Goal: Register for event/course

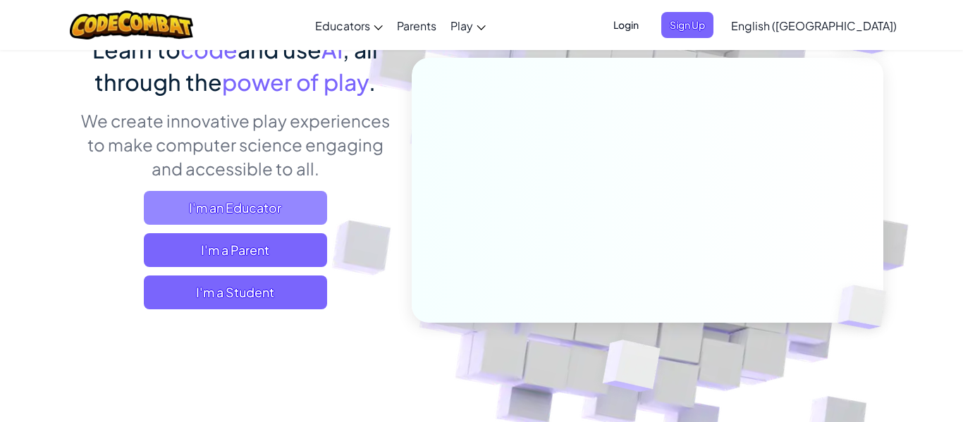
scroll to position [147, 0]
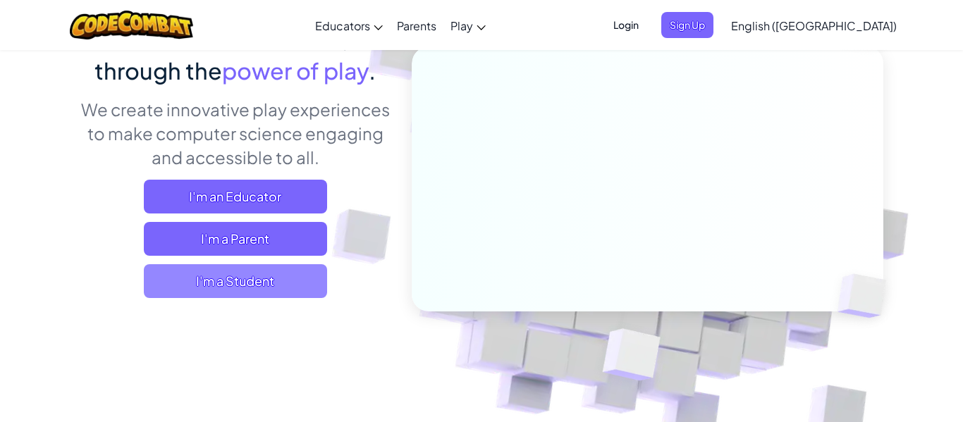
click at [210, 286] on span "I'm a Student" at bounding box center [235, 281] width 183 height 34
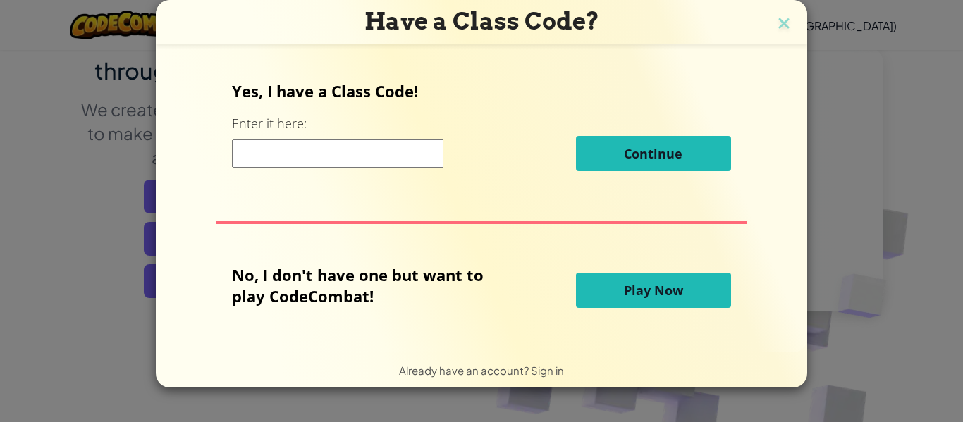
click at [641, 296] on span "Play Now" at bounding box center [653, 290] width 59 height 17
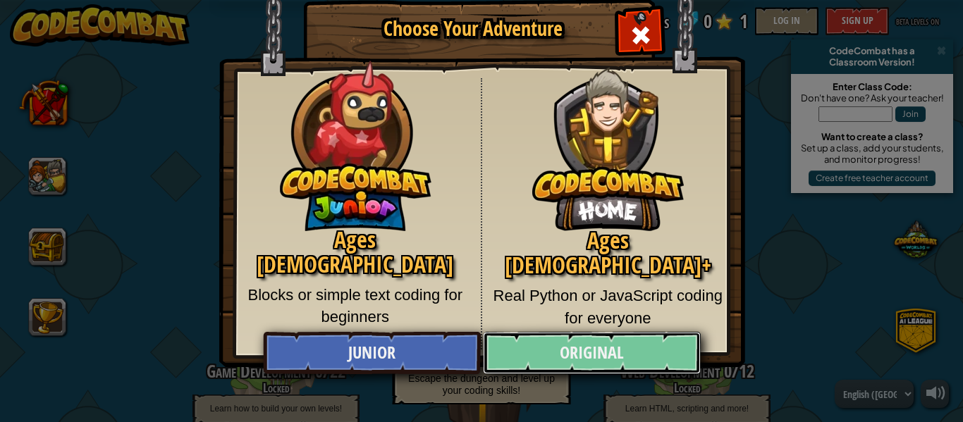
click at [570, 348] on link "Original" at bounding box center [591, 353] width 217 height 42
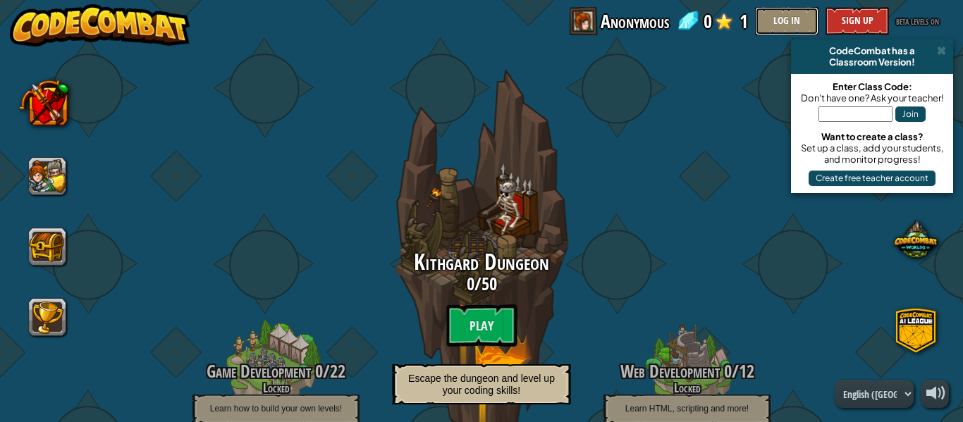
click at [781, 18] on button "Log In" at bounding box center [786, 21] width 63 height 28
